Goal: Browse casually: Explore the website without a specific task or goal

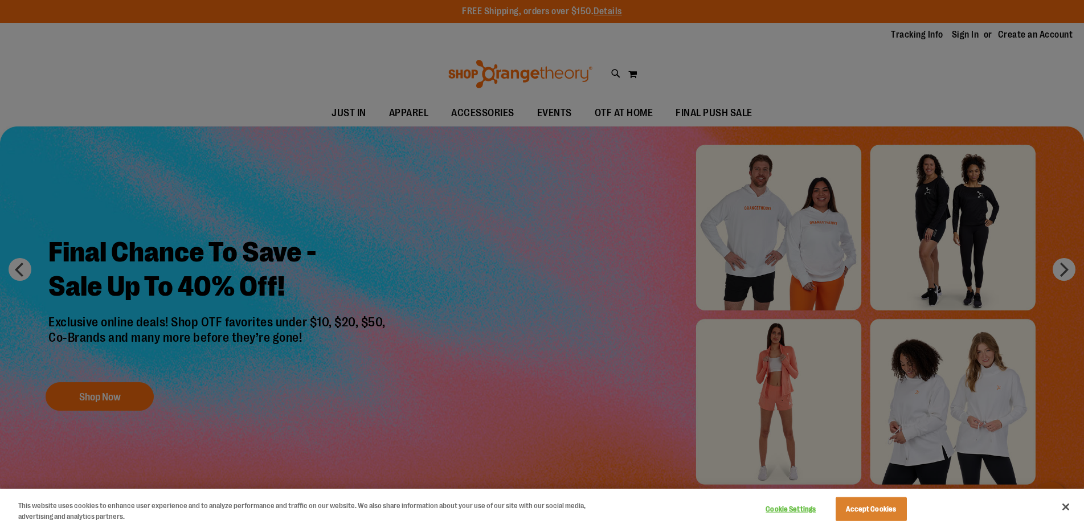
click at [773, 73] on div at bounding box center [542, 264] width 1084 height 528
drag, startPoint x: 1062, startPoint y: 503, endPoint x: 1059, endPoint y: 495, distance: 9.0
click at [1062, 502] on button "Close" at bounding box center [1065, 507] width 25 height 25
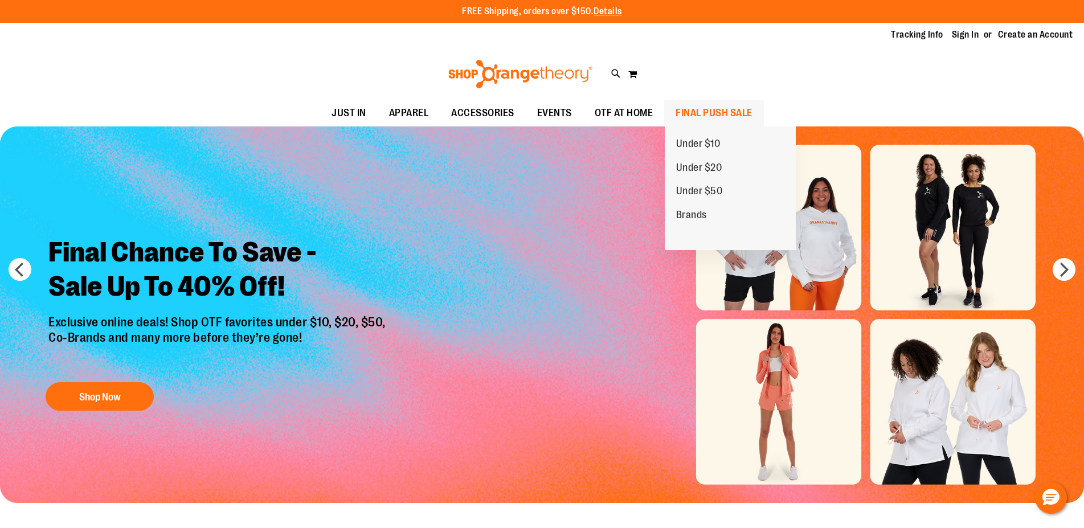
click at [703, 115] on span "FINAL PUSH SALE" at bounding box center [714, 113] width 77 height 26
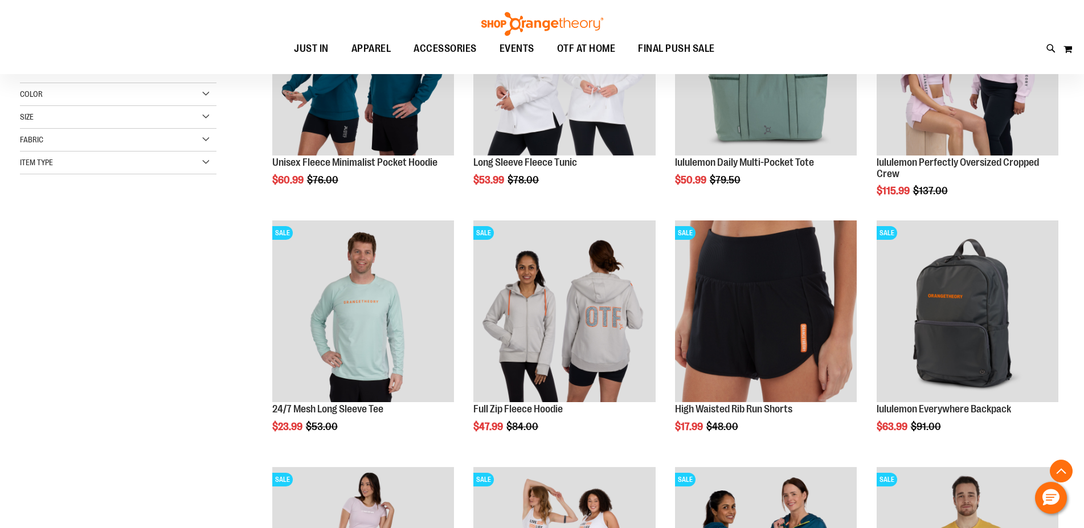
scroll to position [406, 0]
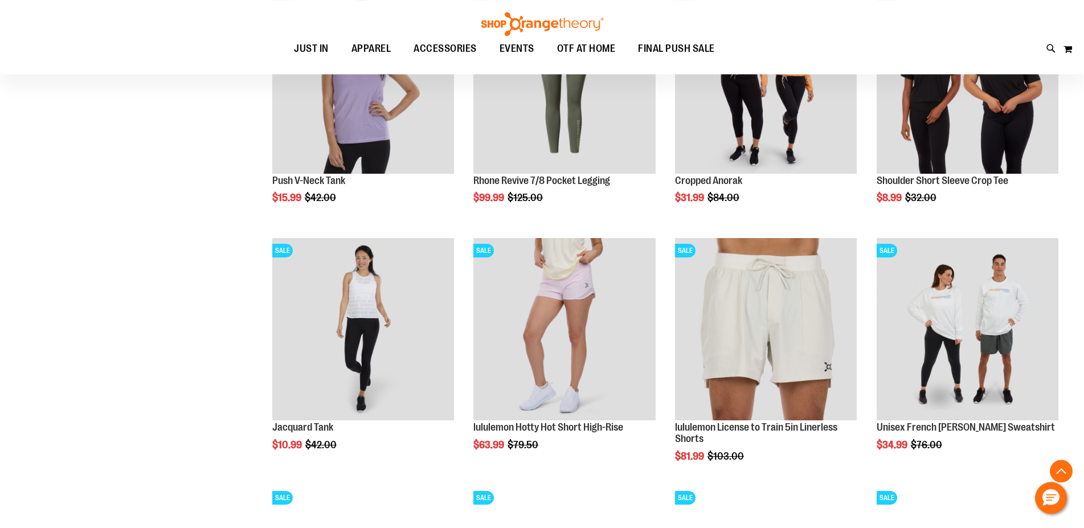
scroll to position [987, 0]
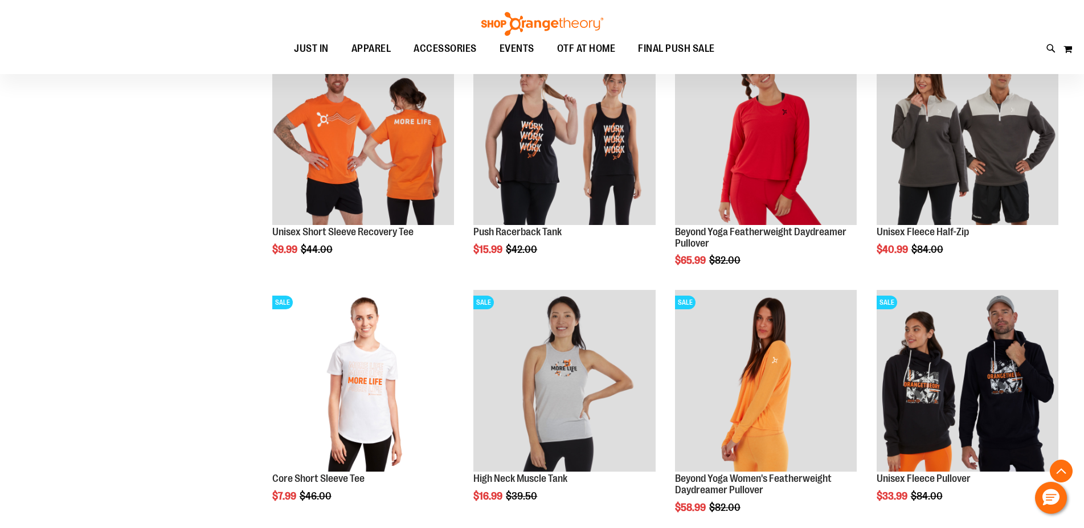
scroll to position [2208, 0]
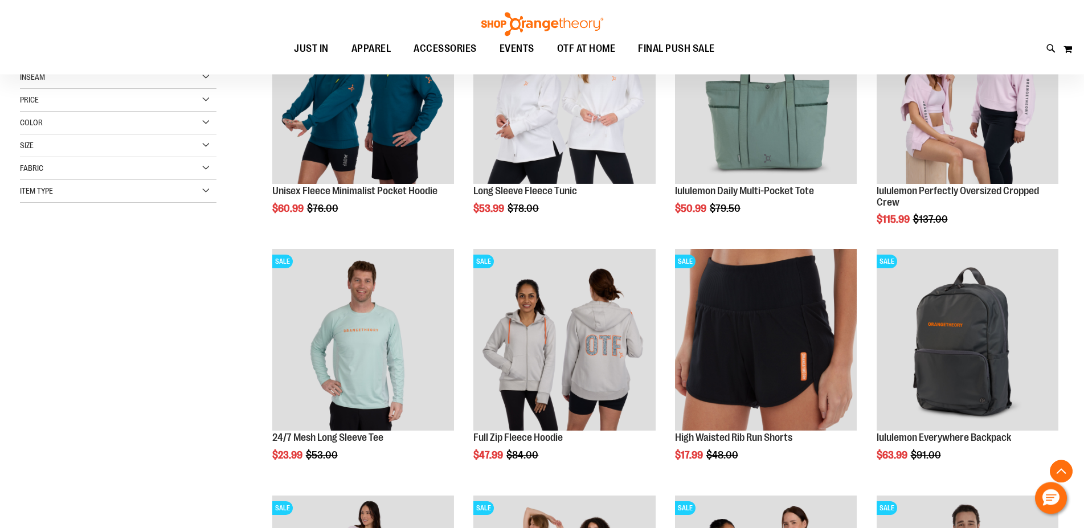
scroll to position [232, 0]
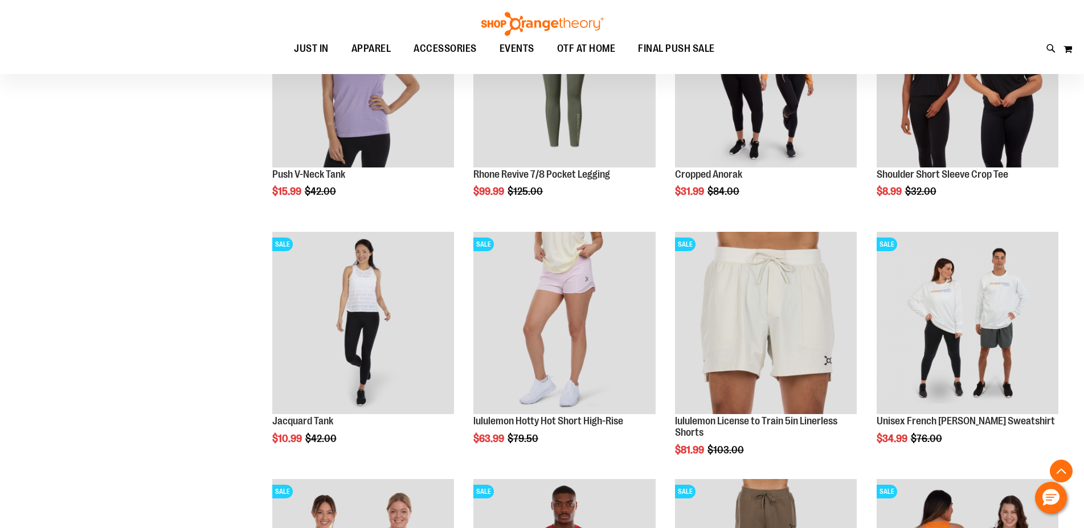
scroll to position [1220, 0]
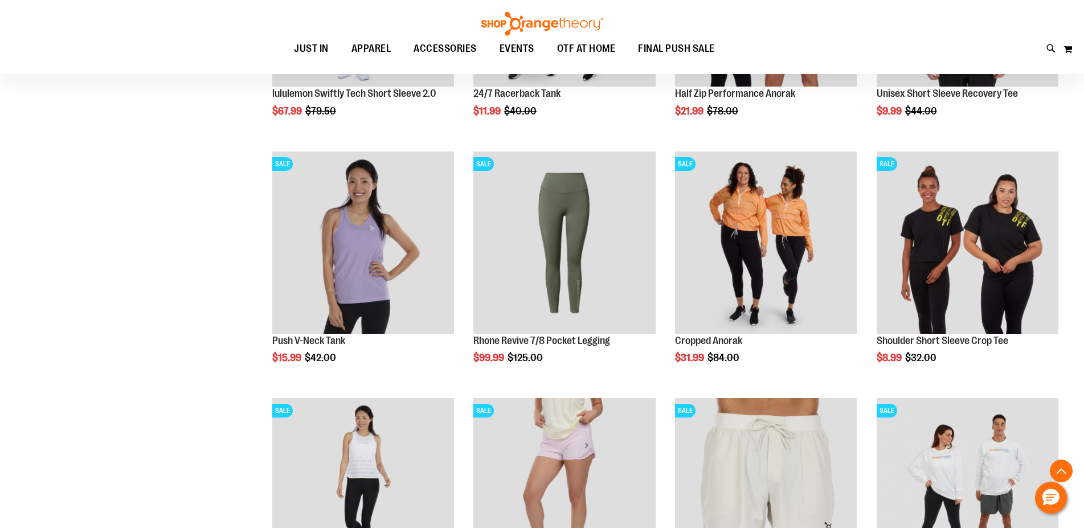
scroll to position [1220, 0]
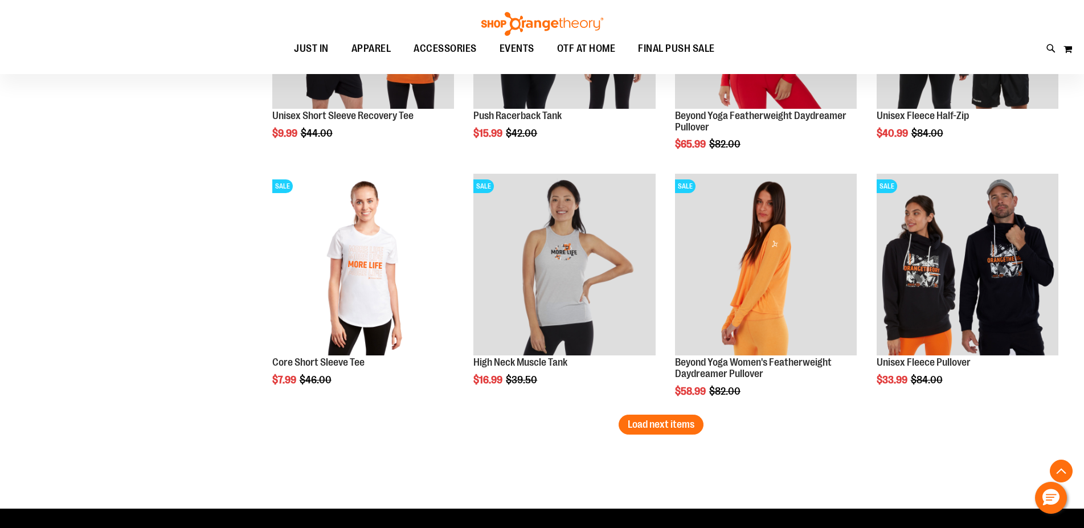
scroll to position [2238, 0]
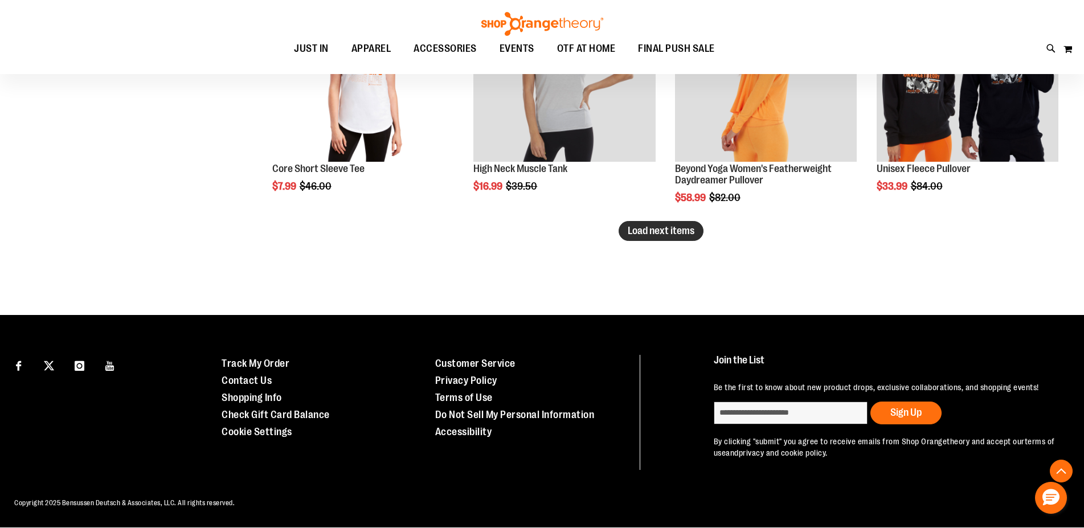
click at [671, 225] on span "Load next items" at bounding box center [661, 230] width 67 height 11
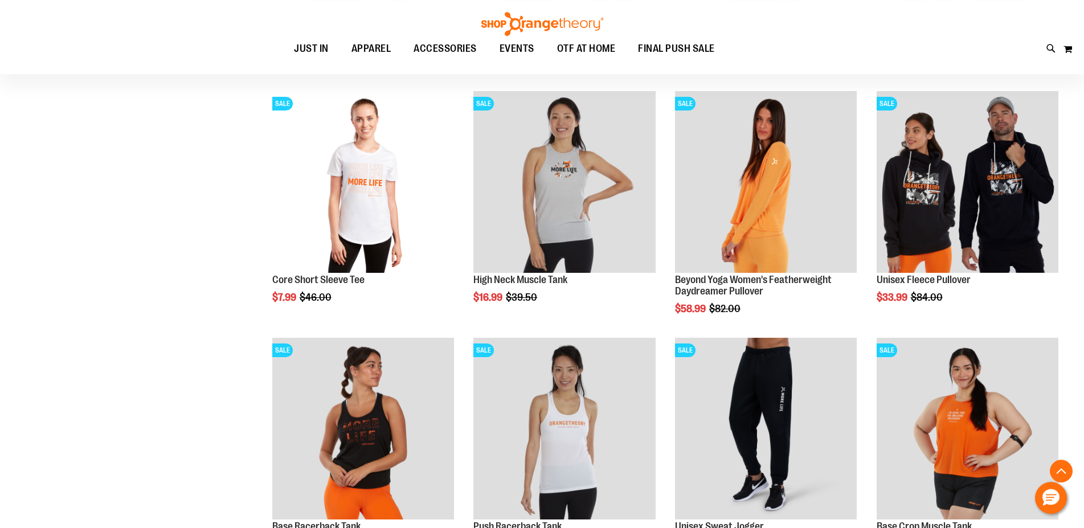
scroll to position [2102, 0]
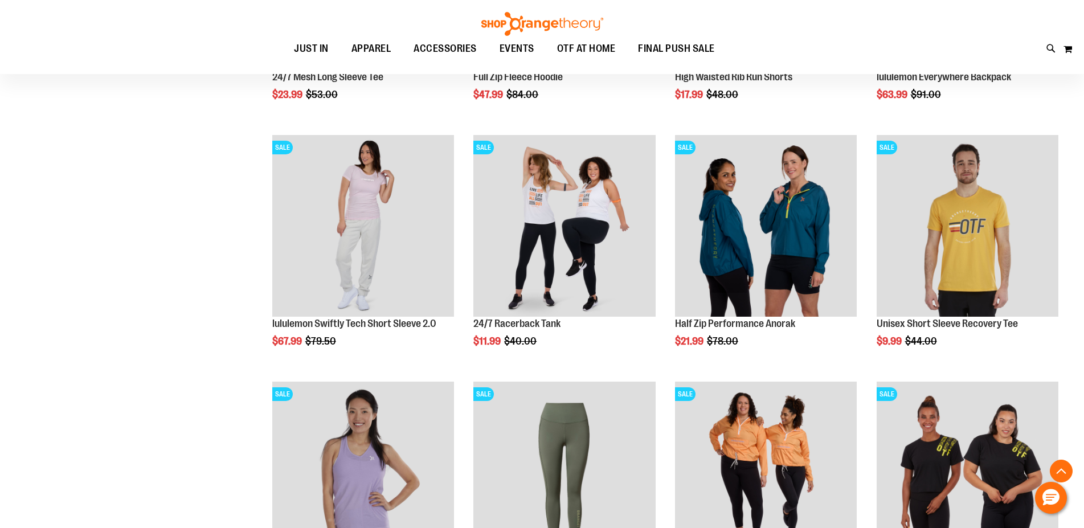
scroll to position [184, 0]
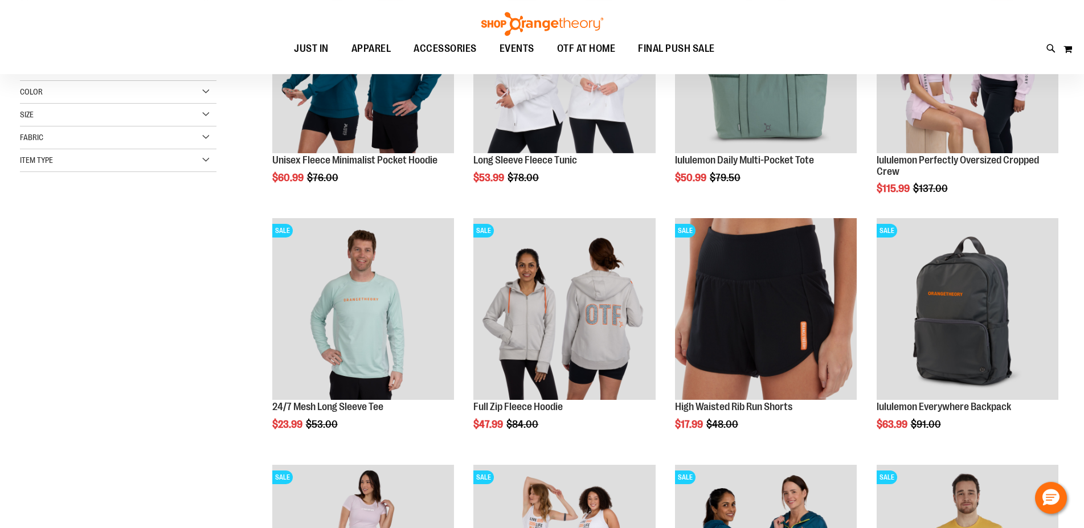
scroll to position [290, 0]
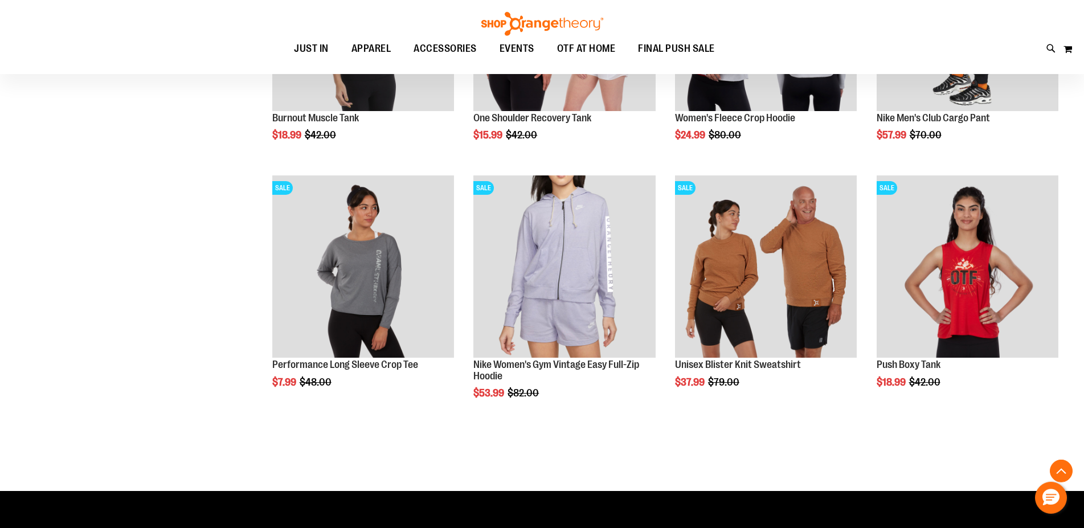
scroll to position [2847, 0]
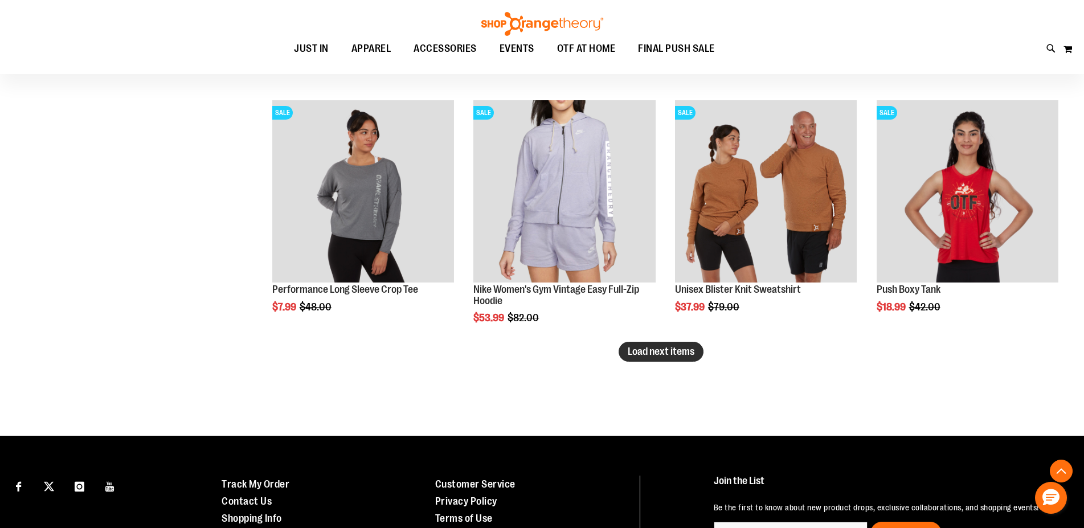
click at [688, 354] on span "Load next items" at bounding box center [661, 351] width 67 height 11
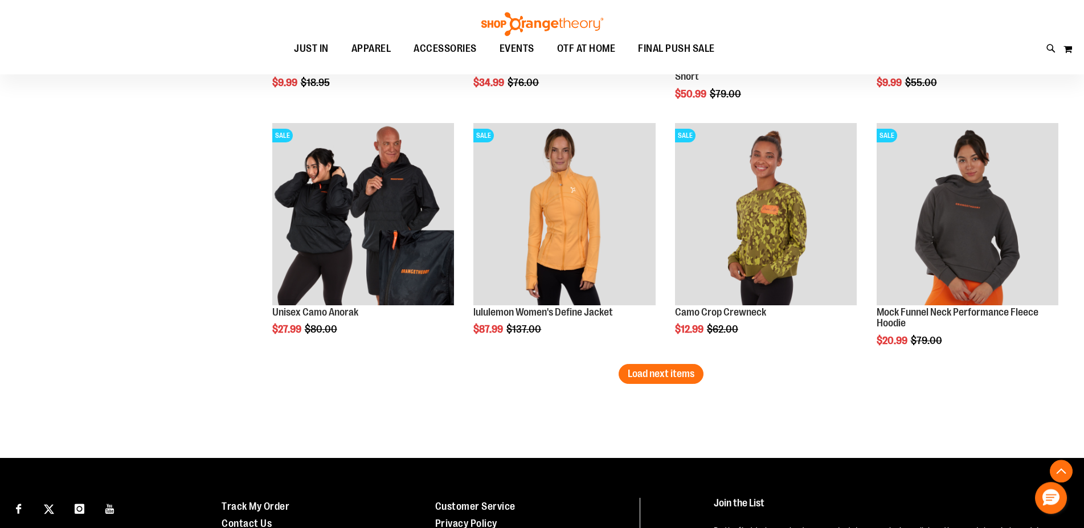
scroll to position [3718, 0]
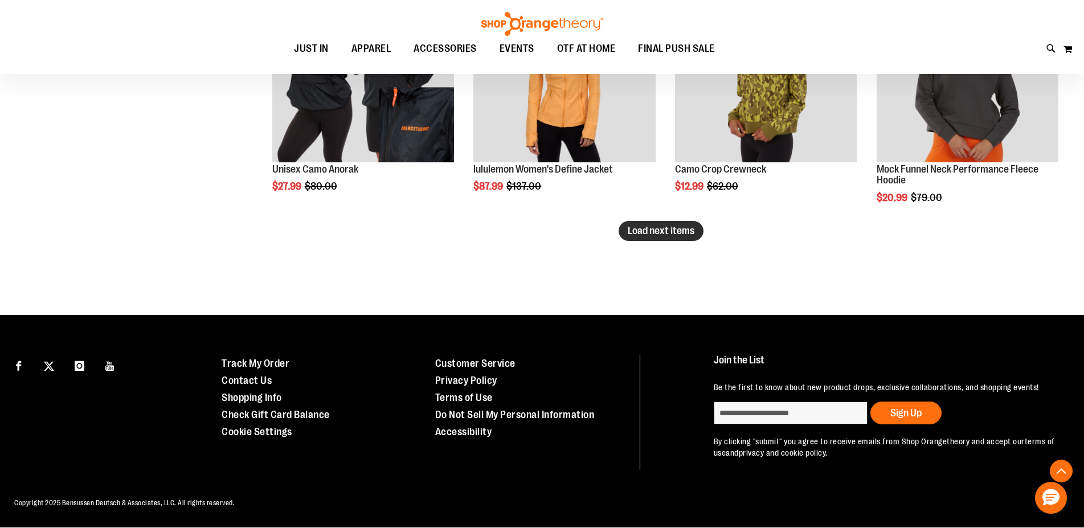
click at [669, 225] on span "Load next items" at bounding box center [661, 230] width 67 height 11
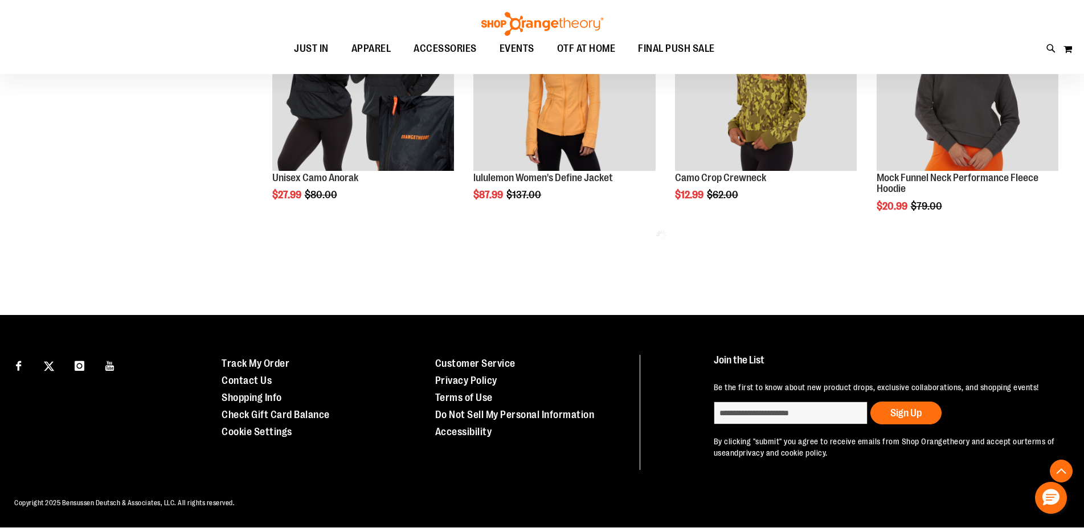
scroll to position [3699, 0]
